Goal: Information Seeking & Learning: Check status

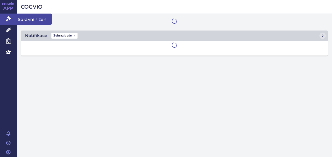
click at [10, 15] on link "Správní řízení" at bounding box center [8, 19] width 17 height 11
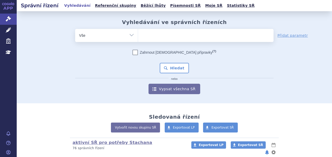
click at [152, 34] on ul at bounding box center [205, 34] width 135 height 11
click at [138, 34] on select at bounding box center [138, 35] width 0 height 13
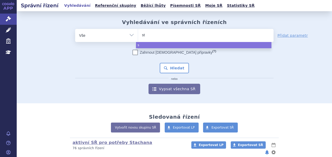
type input "ste"
type input "steq"
type input "steqy"
type input "steqym"
type input "steqyma"
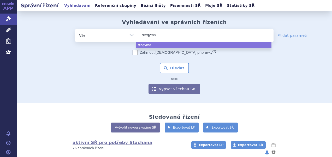
select select "steqyma"
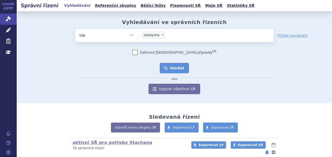
click at [174, 68] on button "Hledat" at bounding box center [174, 68] width 29 height 10
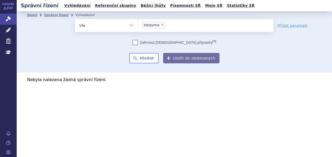
click at [171, 25] on ul "× steqyma" at bounding box center [205, 24] width 135 height 11
click at [138, 25] on select "steqyma" at bounding box center [138, 25] width 0 height 13
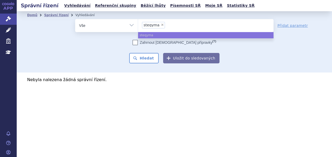
select select
type input "steqyma"
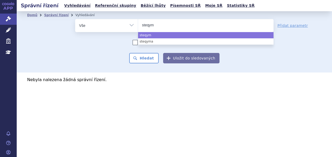
type input "steqy"
select select "steqy"
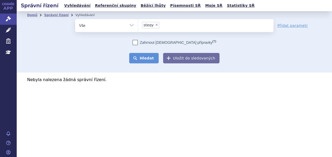
click at [148, 56] on button "Hledat" at bounding box center [143, 58] width 29 height 10
click at [168, 24] on ul "× steqy" at bounding box center [205, 24] width 135 height 11
click at [138, 24] on select "steqy" at bounding box center [138, 25] width 0 height 13
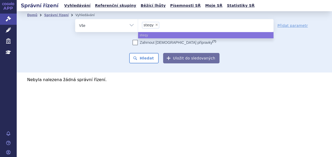
select select
type input "steq"
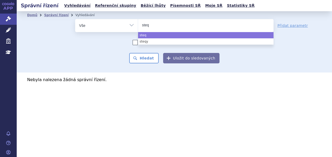
type input "steq"
select select "steq"
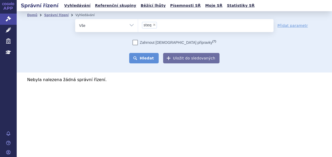
click at [141, 55] on button "Hledat" at bounding box center [143, 58] width 29 height 10
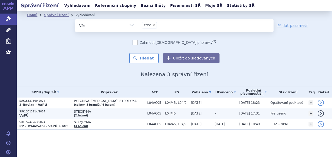
click at [116, 112] on span "STEQEYMA" at bounding box center [109, 112] width 71 height 4
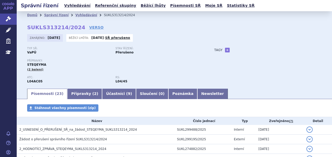
scroll to position [26, 0]
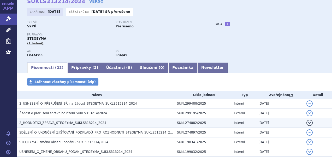
click at [75, 122] on span "2_HODNOTÍCÍ_ZPRÁVA_STEQEYMA_SUKLS313214_2024" at bounding box center [62, 123] width 87 height 4
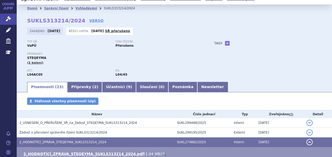
scroll to position [0, 0]
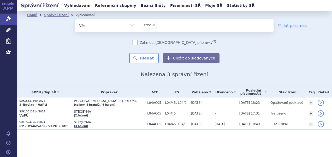
click at [153, 24] on span "×" at bounding box center [154, 24] width 3 height 3
click at [138, 24] on select "steq" at bounding box center [138, 25] width 0 height 13
select select
type input "im"
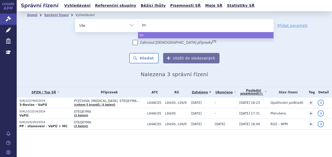
type input "imu"
type input "imul"
type input "imuld"
type input "imuldos"
type input "imuldosa"
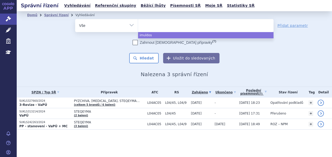
select select "imuldosa"
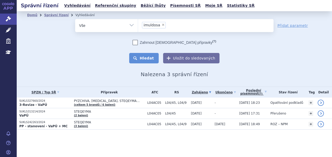
click at [150, 62] on button "Hledat" at bounding box center [143, 58] width 29 height 10
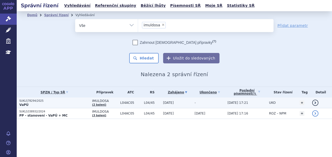
click at [144, 101] on span "L04/45" at bounding box center [152, 103] width 16 height 4
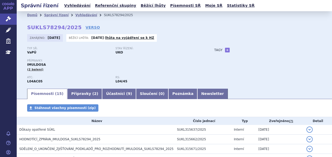
click at [177, 50] on p "Stav řízení:" at bounding box center [156, 48] width 83 height 3
click at [109, 6] on link "Referenční skupiny" at bounding box center [115, 5] width 44 height 7
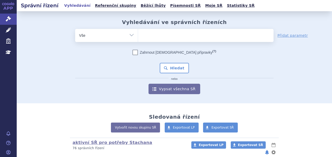
click at [155, 34] on ul at bounding box center [205, 34] width 135 height 11
click at [138, 34] on select at bounding box center [138, 35] width 0 height 13
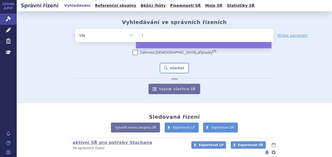
type input "is"
type input "isp"
type input "iso"
type input "isop"
type input "isopro"
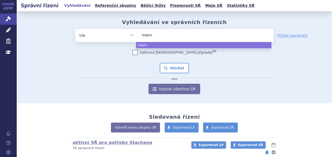
type input "isopron"
type input "isopronosi"
type input "isopronosin"
type input "isopronosine"
select select "isopronosine"
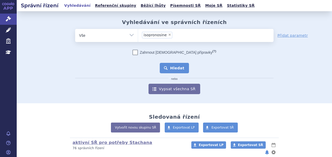
click at [171, 70] on button "Hledat" at bounding box center [174, 68] width 29 height 10
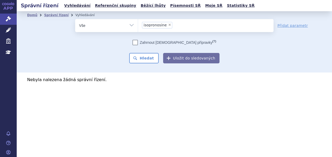
drag, startPoint x: 177, startPoint y: 27, endPoint x: 176, endPoint y: 31, distance: 4.5
click at [177, 28] on ul "× isopronosine" at bounding box center [205, 24] width 135 height 11
click at [138, 28] on select "isopronosine" at bounding box center [138, 25] width 0 height 13
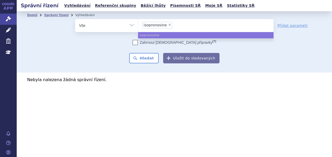
select select
type input "isopronosine"
type input "isopronosi"
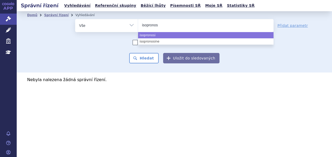
type input "isoprono"
type input "isopro"
type input "isopr"
type input "isopri"
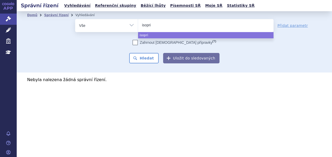
type input "isoprin"
type input "isoprinos"
type input "isoprinosi"
type input "isoprinosin"
type input "isoprinosine"
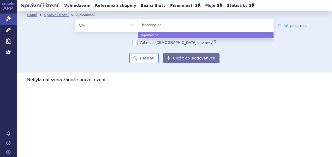
select select "isoprinosine"
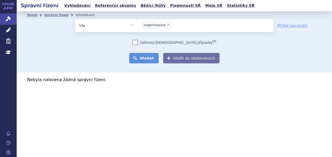
click at [139, 58] on button "Hledat" at bounding box center [143, 58] width 29 height 10
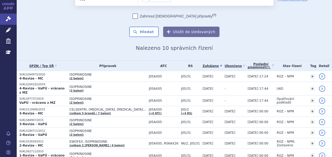
scroll to position [66, 0]
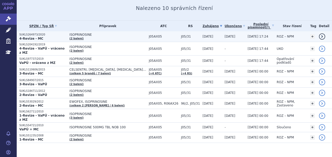
click at [146, 34] on td "J05AX05" at bounding box center [162, 36] width 32 height 11
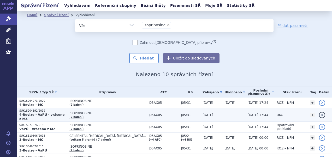
click at [181, 113] on span "J05/31" at bounding box center [190, 115] width 19 height 4
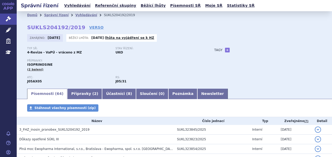
scroll to position [26, 0]
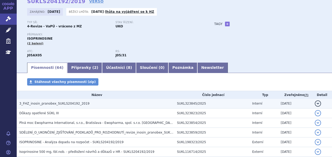
click at [112, 104] on h3 "3_FHZ_inosin_pranobex_SUKLS204192_2019" at bounding box center [96, 103] width 155 height 5
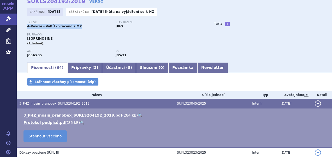
drag, startPoint x: 81, startPoint y: 30, endPoint x: 25, endPoint y: 27, distance: 56.9
click at [25, 27] on div "Domů Správní řízení Vyhledávání SUKLS204192/2019 SUKLS204192/2019 VERSO Zahájen…" at bounding box center [174, 27] width 315 height 69
copy strong "4-Revize - VaPÚ - vráceno z MZ"
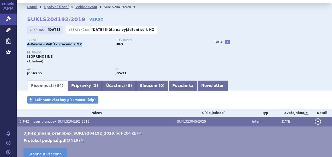
scroll to position [0, 0]
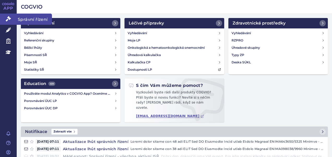
click at [8, 18] on icon at bounding box center [8, 18] width 5 height 5
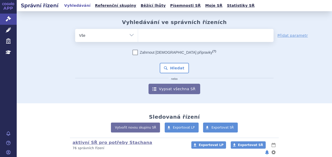
click at [149, 36] on ul at bounding box center [205, 34] width 135 height 11
click at [138, 36] on select at bounding box center [138, 35] width 0 height 13
type input "al"
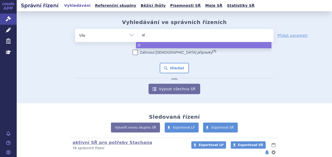
type input "alu"
type input "alut"
type input "aluta"
type input "alutar"
type input "alutard"
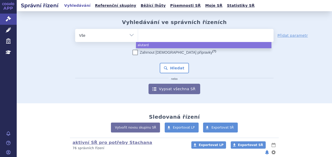
select select "alutard"
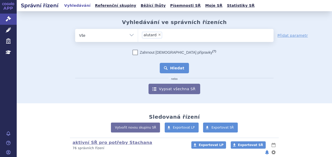
click at [181, 71] on button "Hledat" at bounding box center [174, 68] width 29 height 10
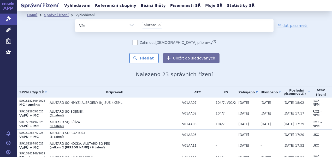
scroll to position [26, 0]
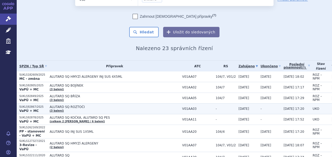
click at [116, 105] on span "ALUTARD SQ ROZTOČI" at bounding box center [115, 107] width 130 height 4
